Goal: Transaction & Acquisition: Purchase product/service

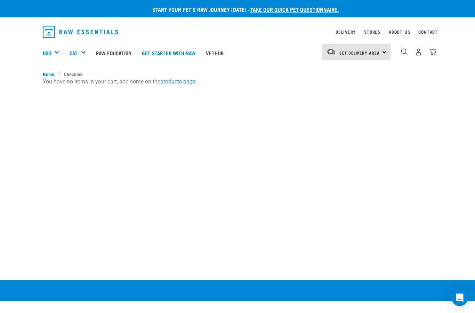
click at [0, 0] on div "Shop All Dog" at bounding box center [0, 0] width 0 height 0
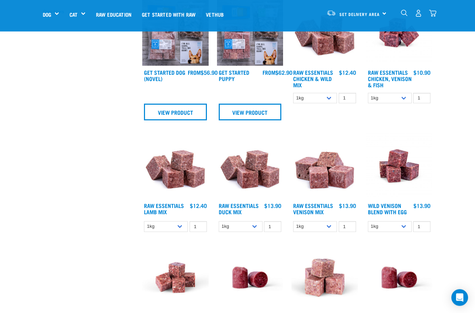
scroll to position [238, 0]
click at [172, 226] on select "1kg 3kg Bulk (10kg)" at bounding box center [166, 226] width 44 height 11
select select "24"
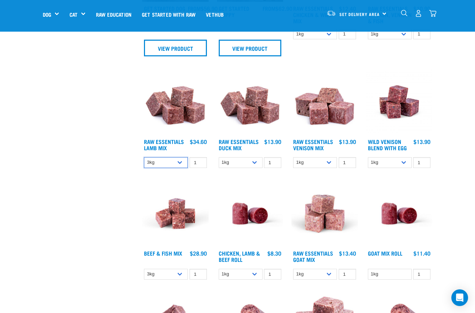
scroll to position [303, 0]
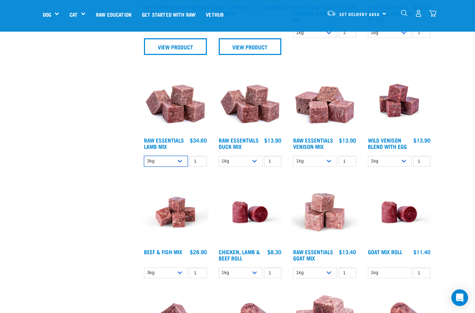
click at [173, 167] on select "1kg 3kg Bulk (10kg)" at bounding box center [166, 161] width 44 height 11
click at [183, 129] on img at bounding box center [175, 100] width 66 height 66
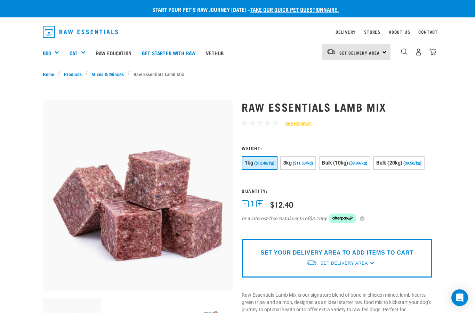
click at [306, 163] on span "($11.53/kg)" at bounding box center [303, 163] width 20 height 5
click at [422, 49] on img "dropdown navigation" at bounding box center [418, 51] width 7 height 7
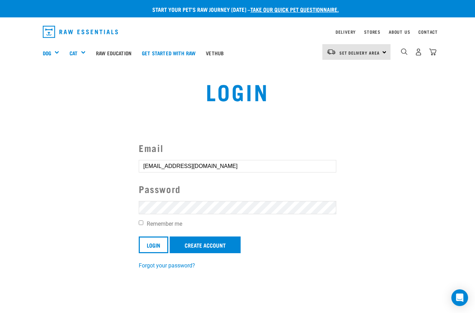
click at [153, 243] on input "Login" at bounding box center [154, 245] width 30 height 17
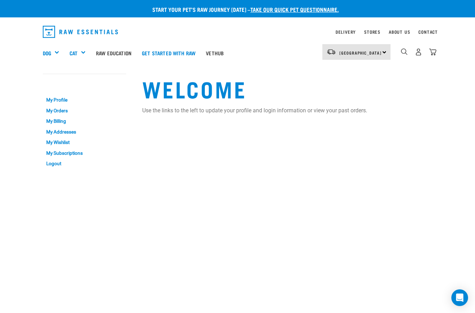
click at [0, 0] on div "Shop All Dog" at bounding box center [0, 0] width 0 height 0
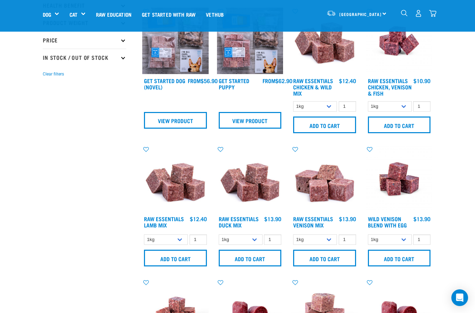
scroll to position [206, 0]
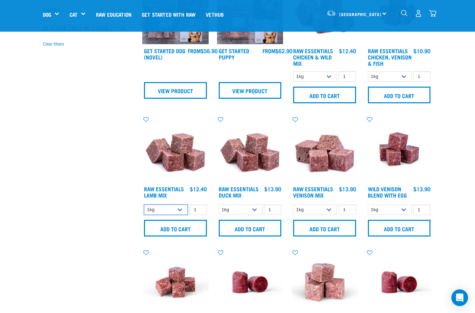
click at [183, 212] on select "1kg 3kg Bulk (10kg)" at bounding box center [166, 210] width 44 height 11
select select "24"
click at [179, 231] on input "Add to cart" at bounding box center [175, 228] width 63 height 17
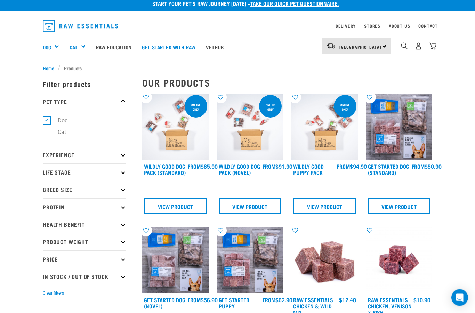
scroll to position [0, 0]
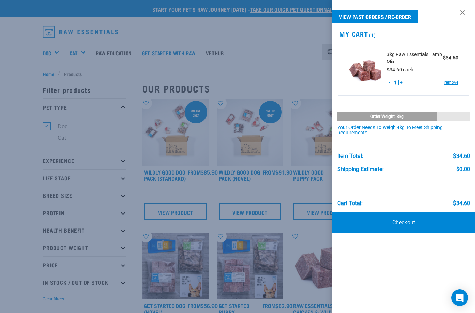
click at [25, 65] on div at bounding box center [237, 156] width 475 height 313
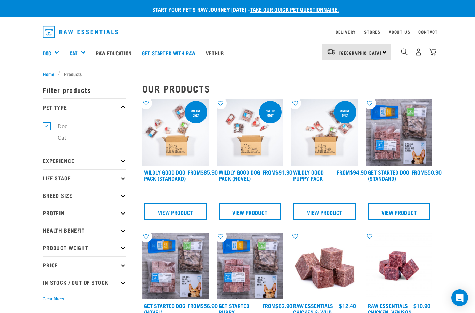
click at [0, 0] on div "Green Tripe" at bounding box center [0, 0] width 0 height 0
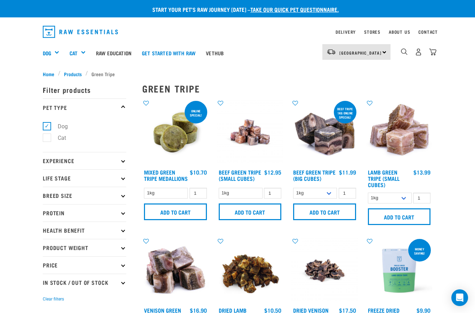
click at [163, 172] on link "Mixed Green Tripe Medallions" at bounding box center [166, 174] width 44 height 9
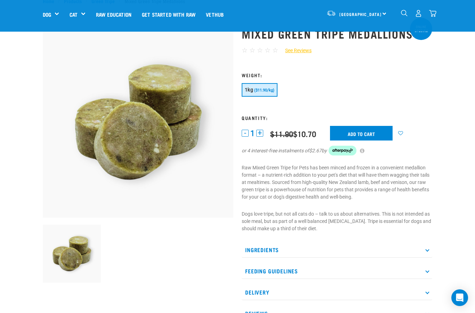
scroll to position [25, 0]
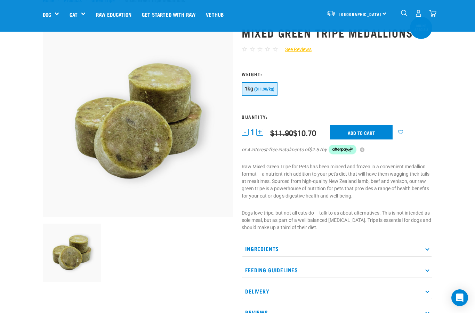
click at [431, 246] on p "Ingredients" at bounding box center [337, 249] width 191 height 16
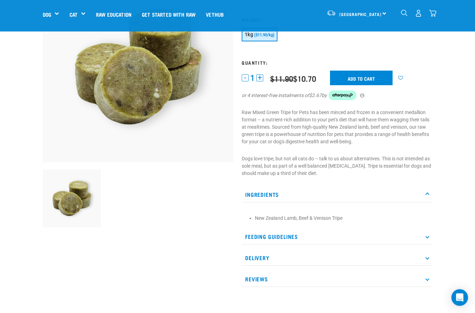
scroll to position [79, 0]
click at [424, 239] on p "Feeding Guidelines" at bounding box center [337, 237] width 191 height 16
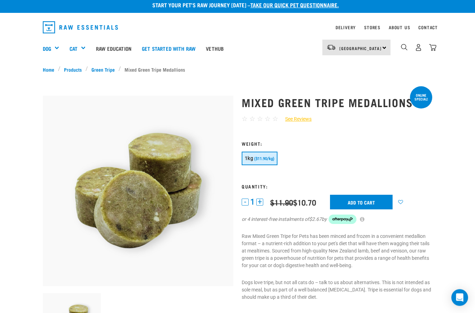
scroll to position [0, 0]
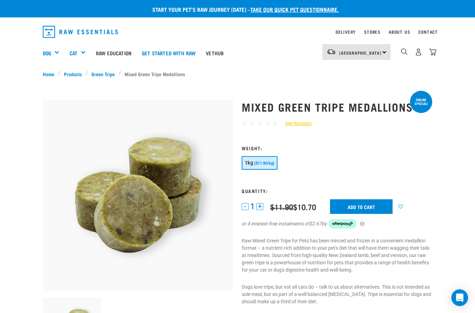
click at [380, 207] on input "Add to cart" at bounding box center [361, 206] width 63 height 15
click at [104, 72] on link "Green Tripe" at bounding box center [103, 73] width 31 height 7
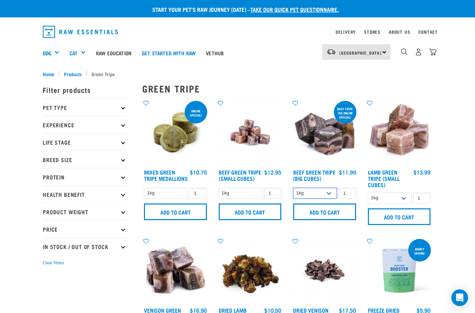
click at [327, 199] on select "1kg 3kg Bulk (10kg)" at bounding box center [315, 193] width 44 height 11
select select "346"
click at [344, 215] on input "Add to cart" at bounding box center [324, 211] width 63 height 17
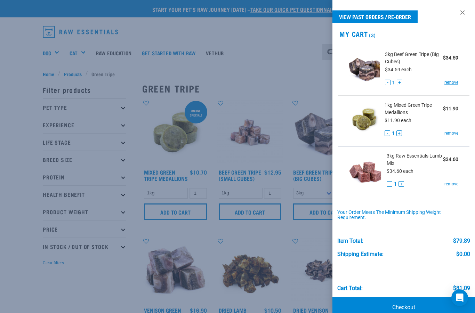
click at [391, 305] on link "Checkout" at bounding box center [403, 307] width 143 height 21
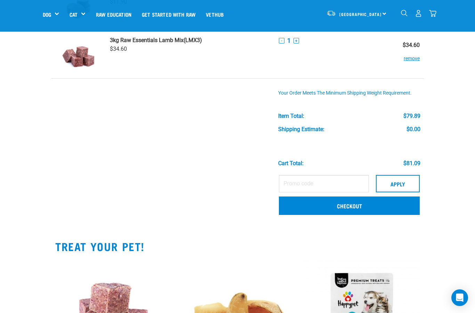
scroll to position [154, 0]
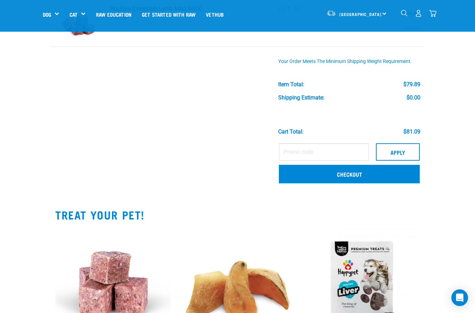
click at [392, 179] on link "Checkout" at bounding box center [349, 174] width 141 height 18
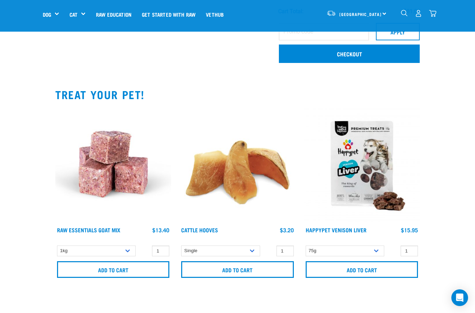
scroll to position [278, 0]
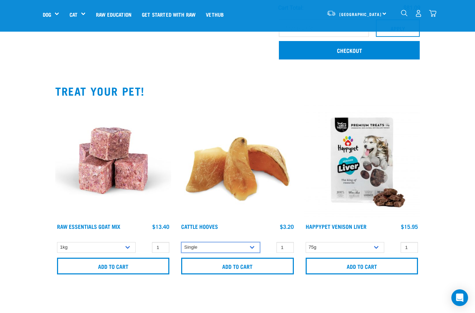
click at [208, 247] on select "Single 10 per pack Bulk (30 pack)" at bounding box center [220, 247] width 79 height 11
click at [208, 262] on input "Add to cart" at bounding box center [237, 266] width 112 height 17
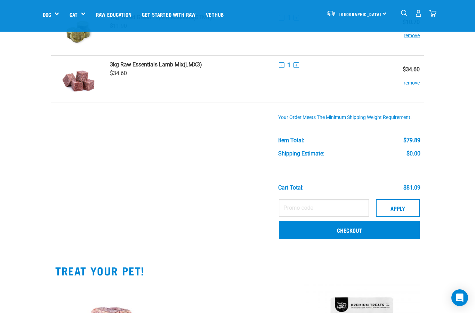
scroll to position [0, 0]
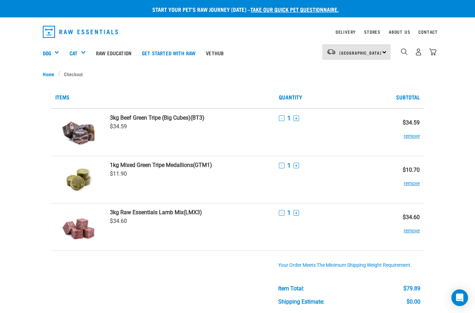
click at [0, 0] on div "Treats" at bounding box center [0, 0] width 0 height 0
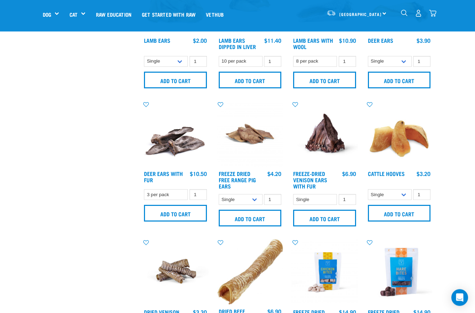
scroll to position [482, 0]
click at [441, 13] on nav "[GEOGRAPHIC_DATA] [GEOGRAPHIC_DATA] [GEOGRAPHIC_DATA] Dog Shop All Dog Rolls Cat" at bounding box center [237, 14] width 475 height 28
click at [434, 15] on img "dropdown navigation" at bounding box center [432, 13] width 7 height 7
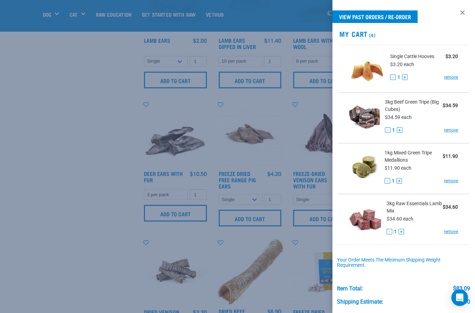
click at [464, 9] on link at bounding box center [462, 12] width 11 height 11
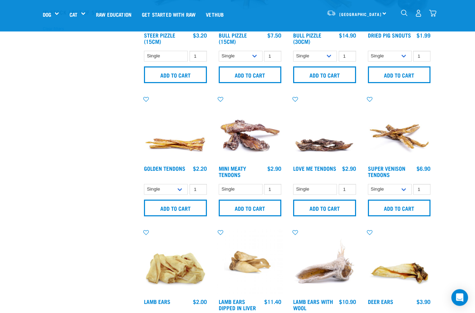
scroll to position [0, 0]
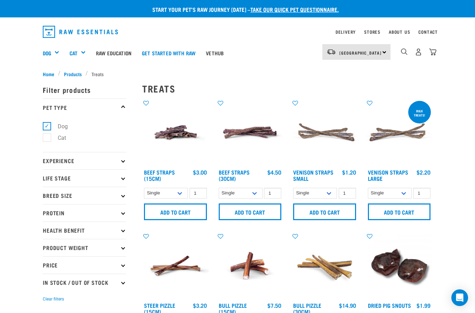
click at [420, 52] on img "dropdown navigation" at bounding box center [418, 51] width 7 height 7
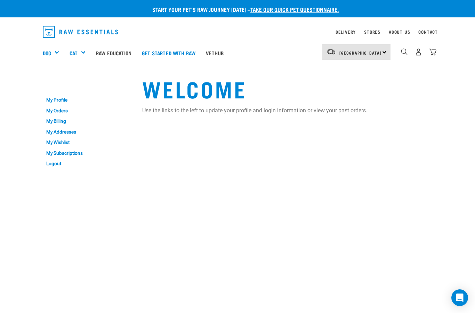
click at [436, 50] on img "dropdown navigation" at bounding box center [432, 51] width 7 height 7
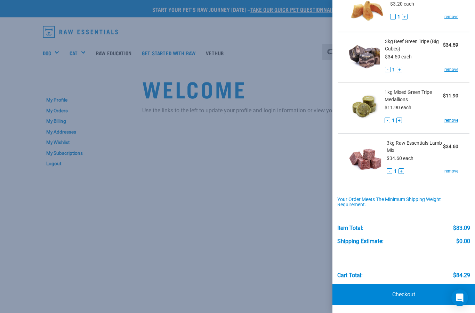
scroll to position [60, 0]
click at [419, 297] on link "Checkout" at bounding box center [403, 295] width 143 height 21
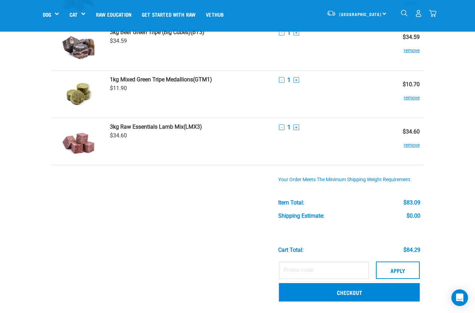
scroll to position [93, 0]
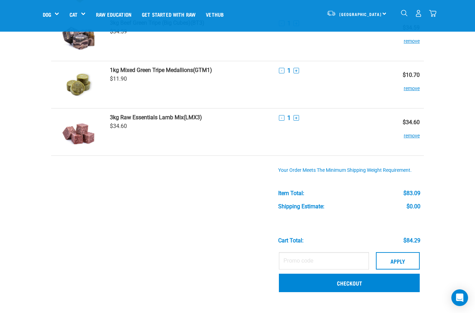
click at [382, 285] on link "Checkout" at bounding box center [349, 283] width 141 height 18
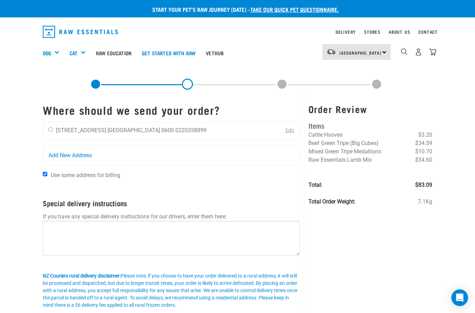
click at [49, 130] on input "radio" at bounding box center [50, 129] width 5 height 5
radio input "true"
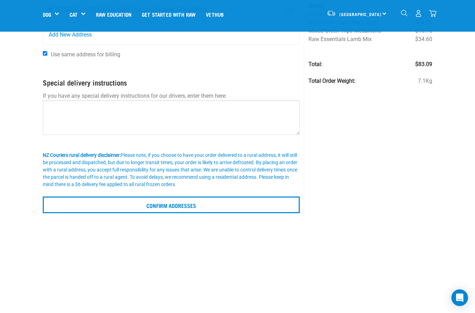
scroll to position [69, 0]
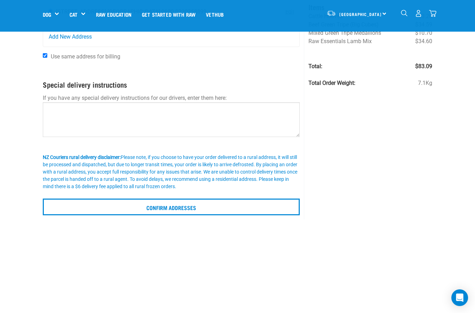
click at [280, 208] on input "Confirm addresses" at bounding box center [171, 207] width 257 height 17
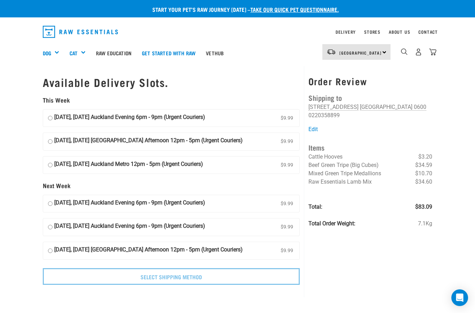
click at [249, 115] on label "29 August, Friday Auckland Evening 6pm - 9pm (Urgent Couriers) $9.99" at bounding box center [171, 118] width 256 height 17
click at [53, 115] on input "29 August, Friday Auckland Evening 6pm - 9pm (Urgent Couriers) $9.99" at bounding box center [50, 118] width 5 height 10
radio input "true"
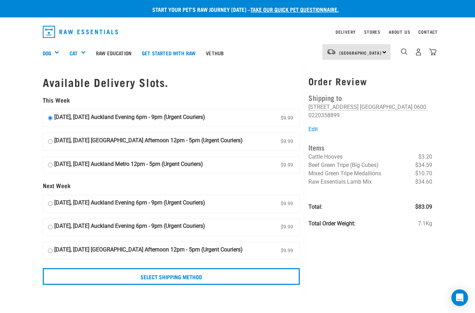
click at [252, 278] on input "Select Shipping Method" at bounding box center [171, 276] width 257 height 17
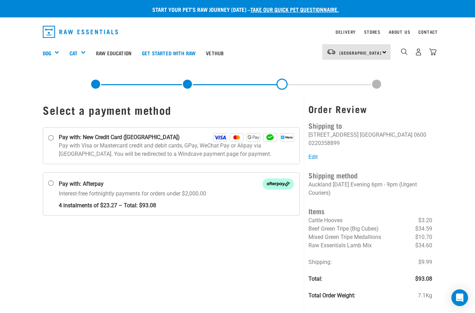
click at [54, 137] on input "Pay with: New Credit Card (Windcave)" at bounding box center [51, 138] width 6 height 6
radio input "true"
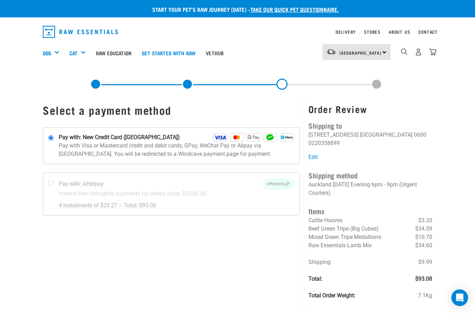
click at [182, 142] on p "Pay with Visa or Mastercard credit and debit cards, GPay, WeChat Pay or Alipay …" at bounding box center [176, 150] width 235 height 17
click at [54, 135] on input "Pay with: New Credit Card (Windcave)" at bounding box center [51, 138] width 6 height 6
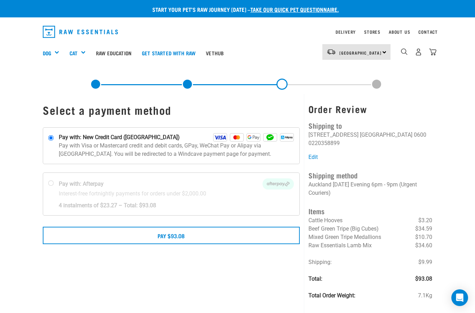
click at [256, 231] on button "Pay $93.08" at bounding box center [171, 235] width 257 height 17
